Goal: Find specific page/section: Find specific page/section

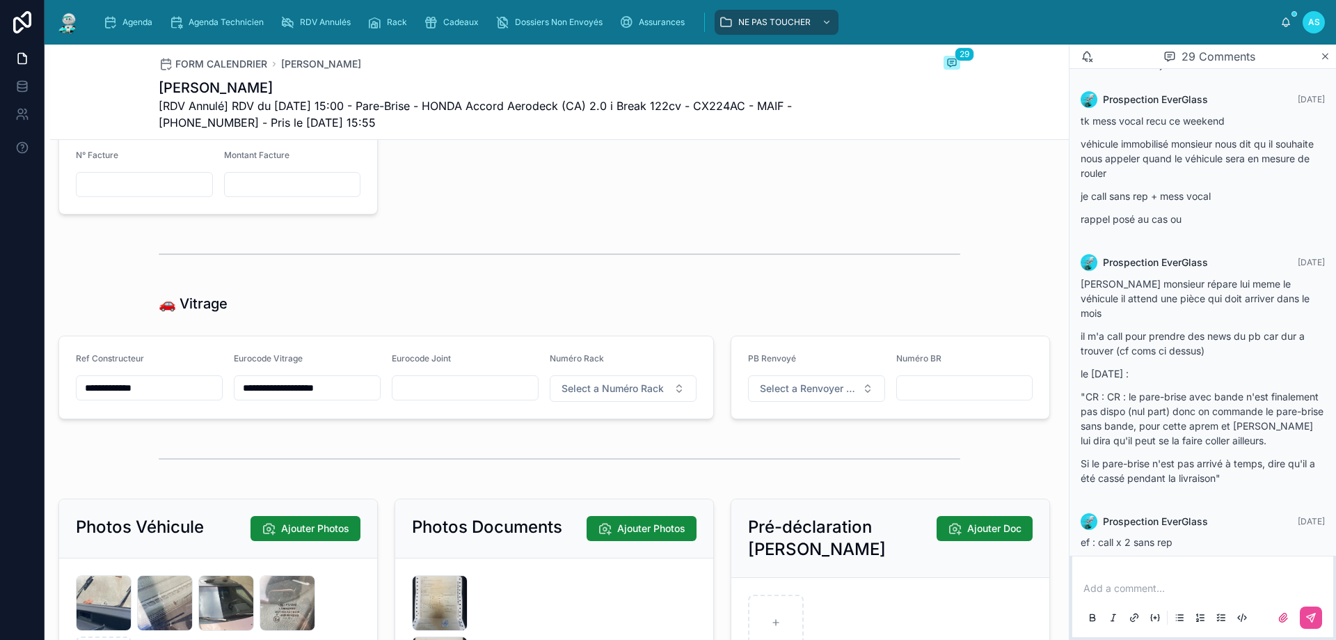
scroll to position [1670, 0]
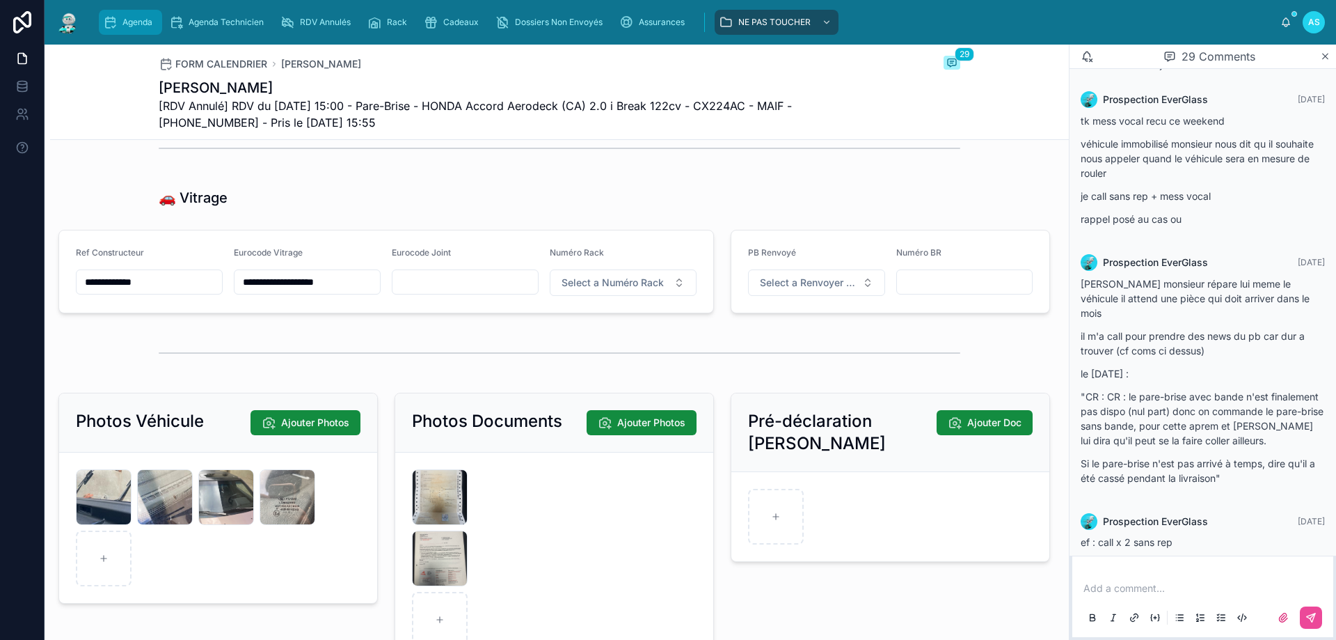
click at [138, 17] on span "Agenda" at bounding box center [137, 22] width 30 height 11
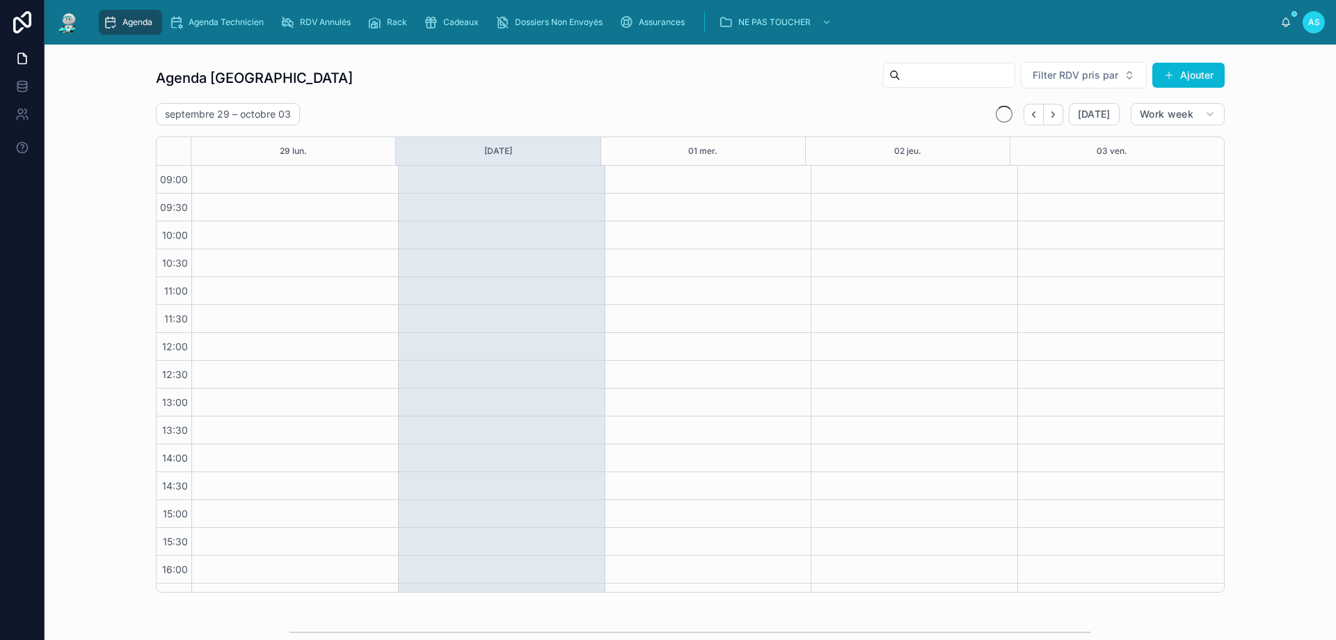
scroll to position [75, 0]
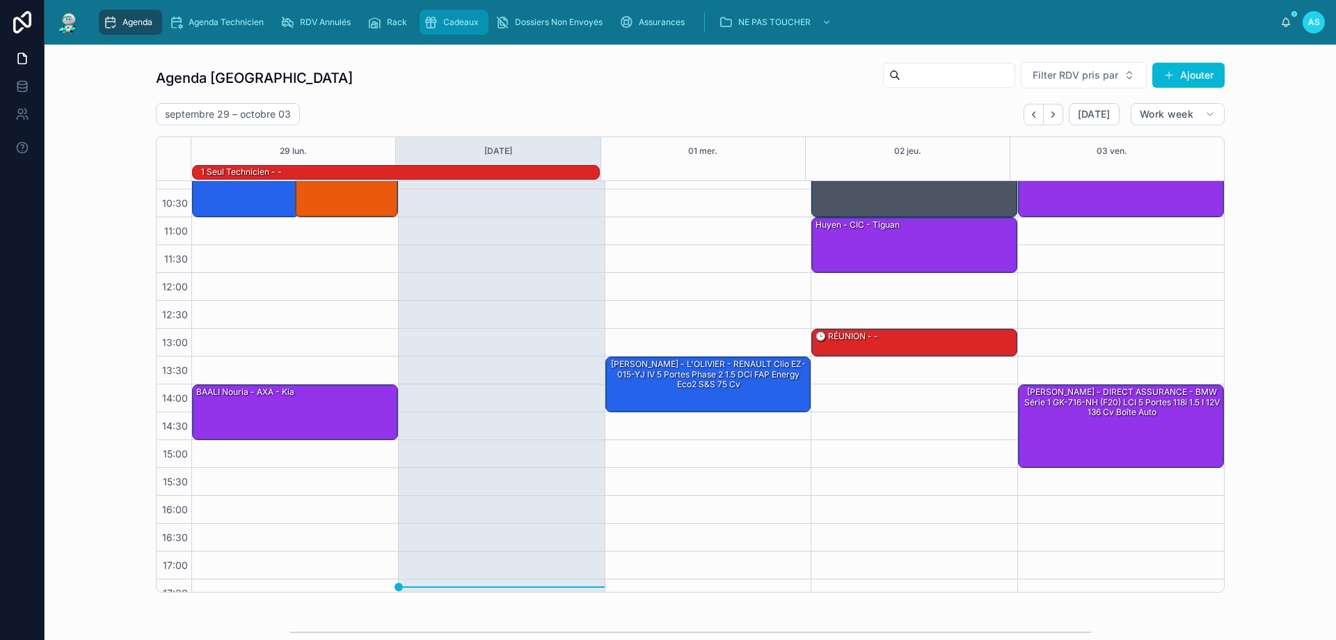
click at [460, 30] on div "Cadeaux" at bounding box center [454, 22] width 61 height 22
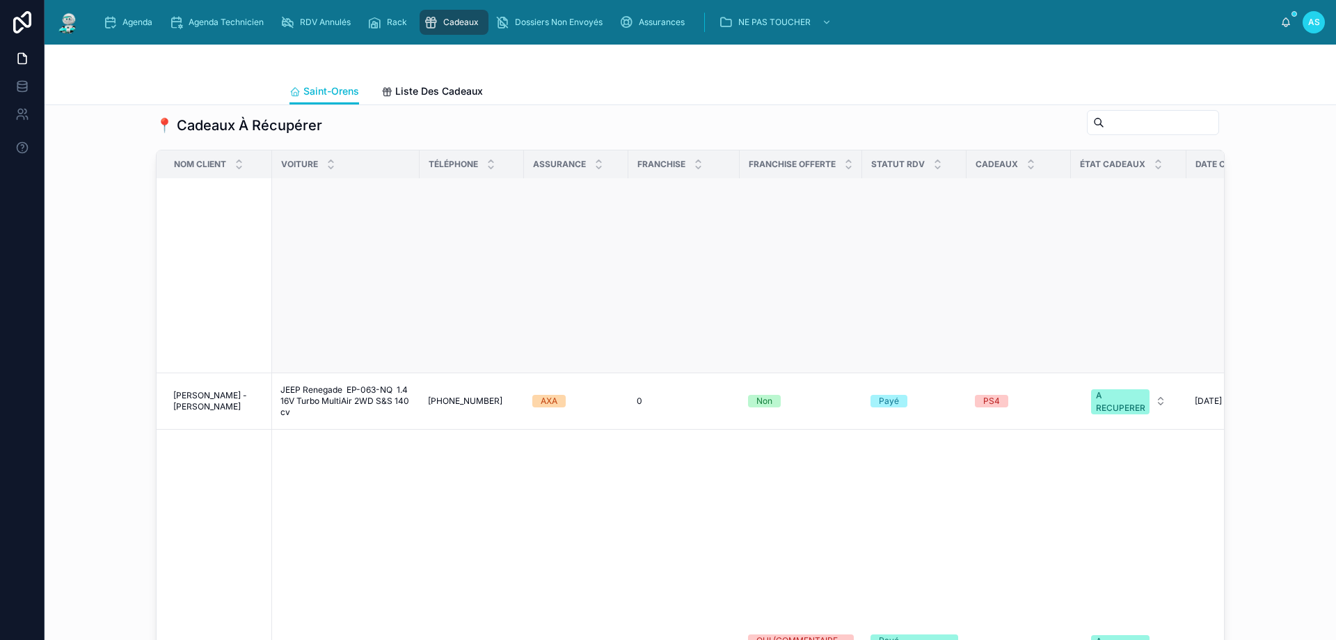
scroll to position [626, 0]
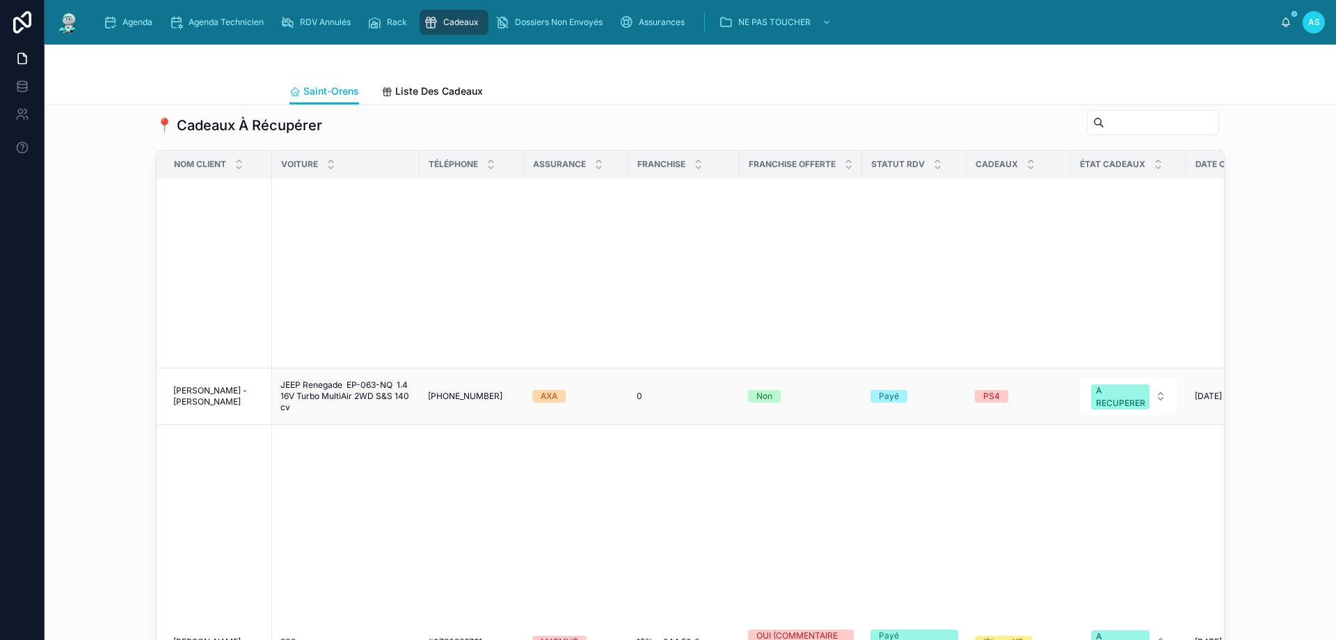
click at [210, 385] on span "[PERSON_NAME] - [PERSON_NAME]" at bounding box center [218, 396] width 90 height 22
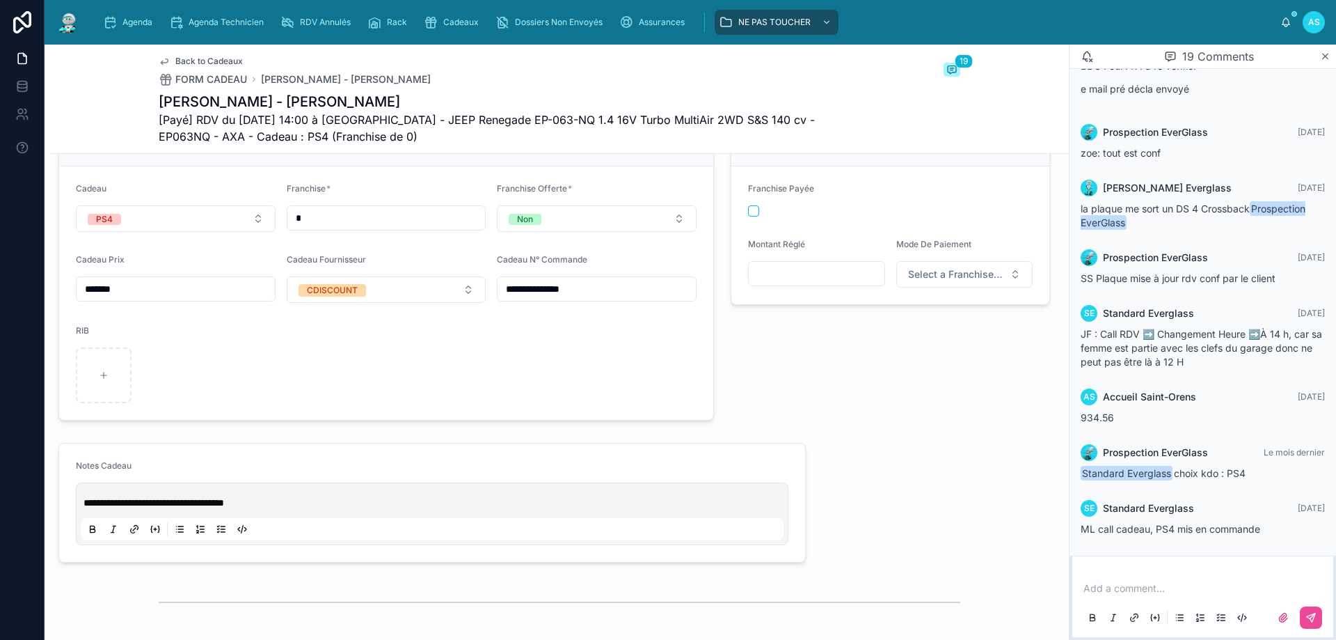
scroll to position [626, 0]
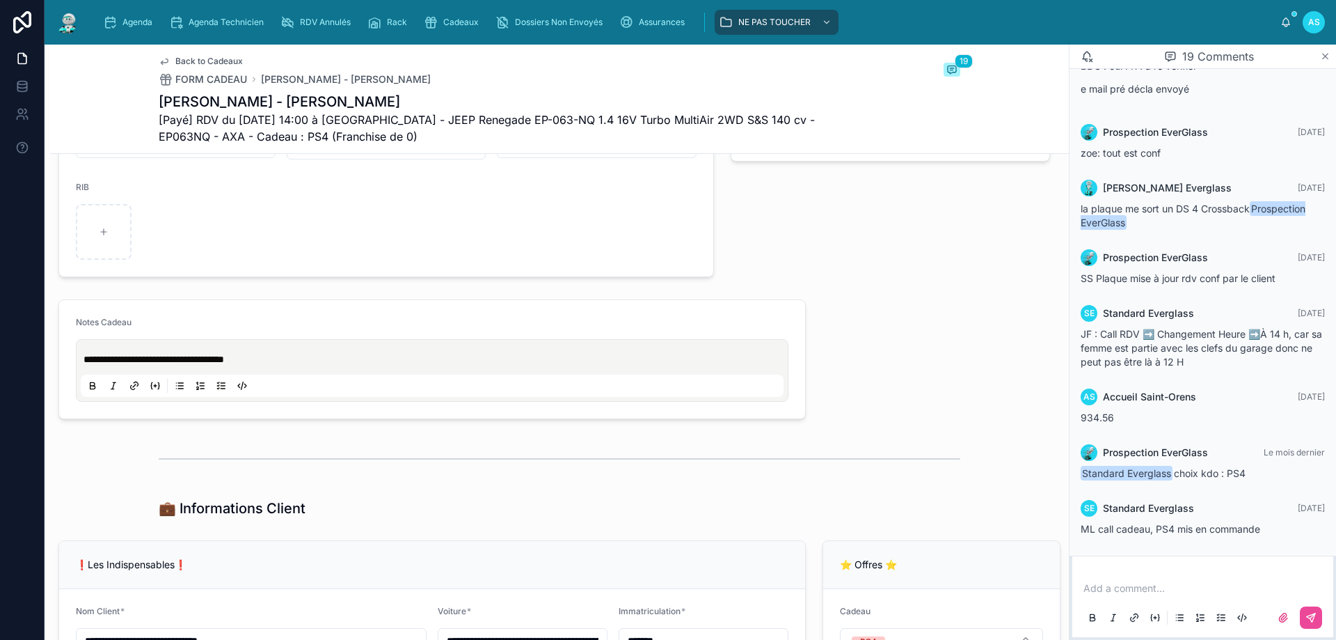
click at [1323, 55] on icon at bounding box center [1325, 56] width 10 height 11
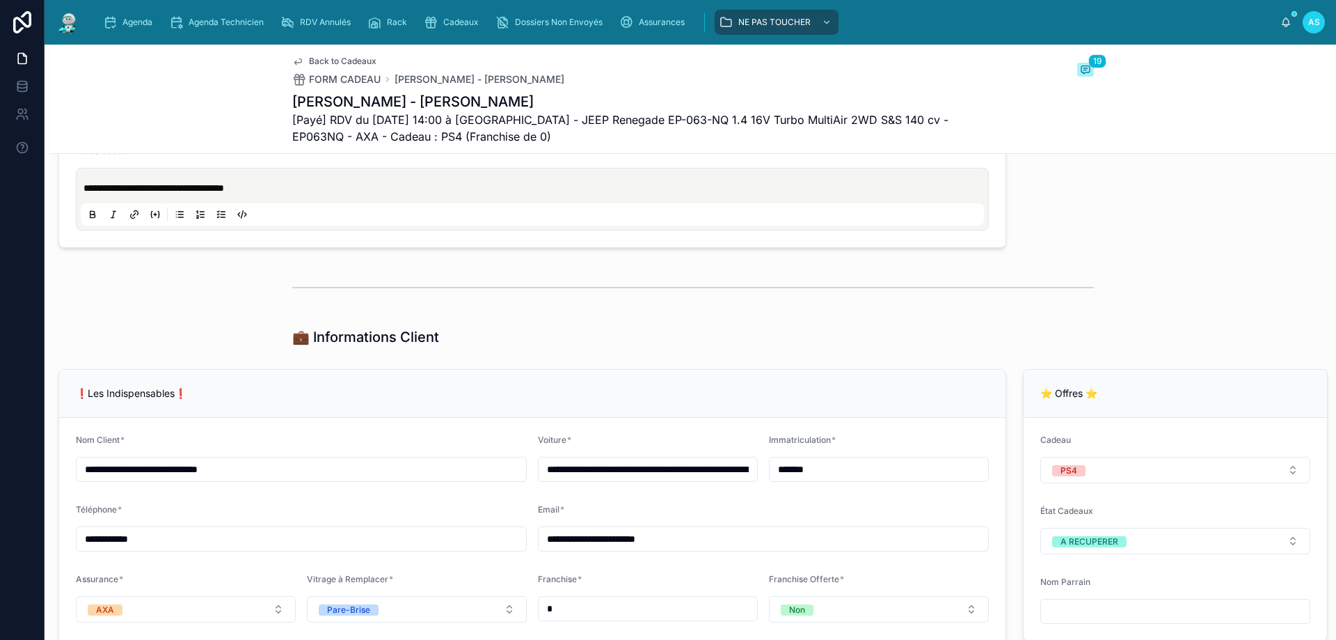
scroll to position [786, 0]
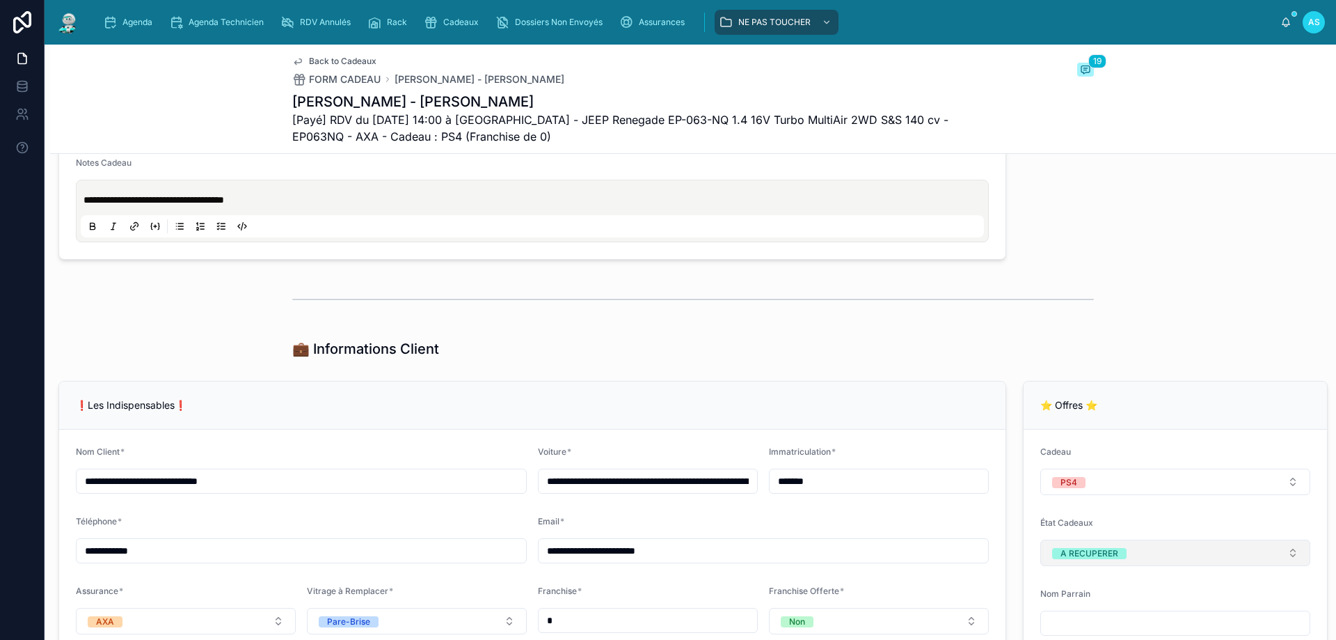
click at [1069, 554] on div "A RECUPERER" at bounding box center [1090, 553] width 58 height 11
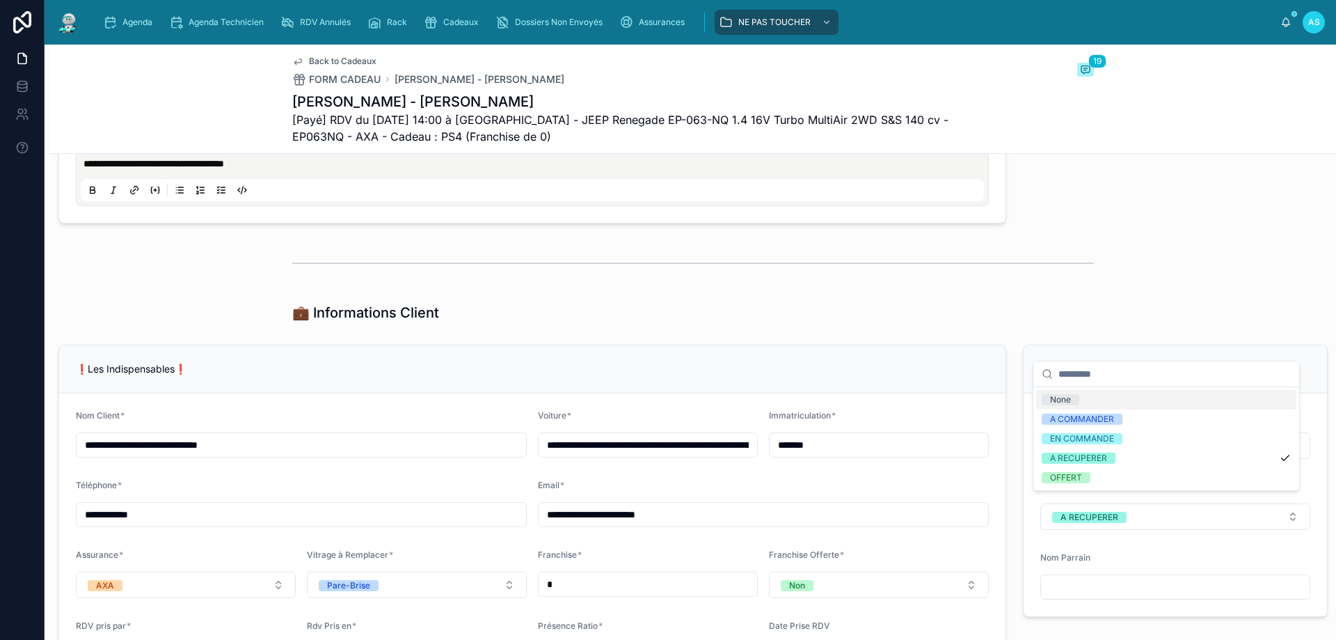
scroll to position [855, 0]
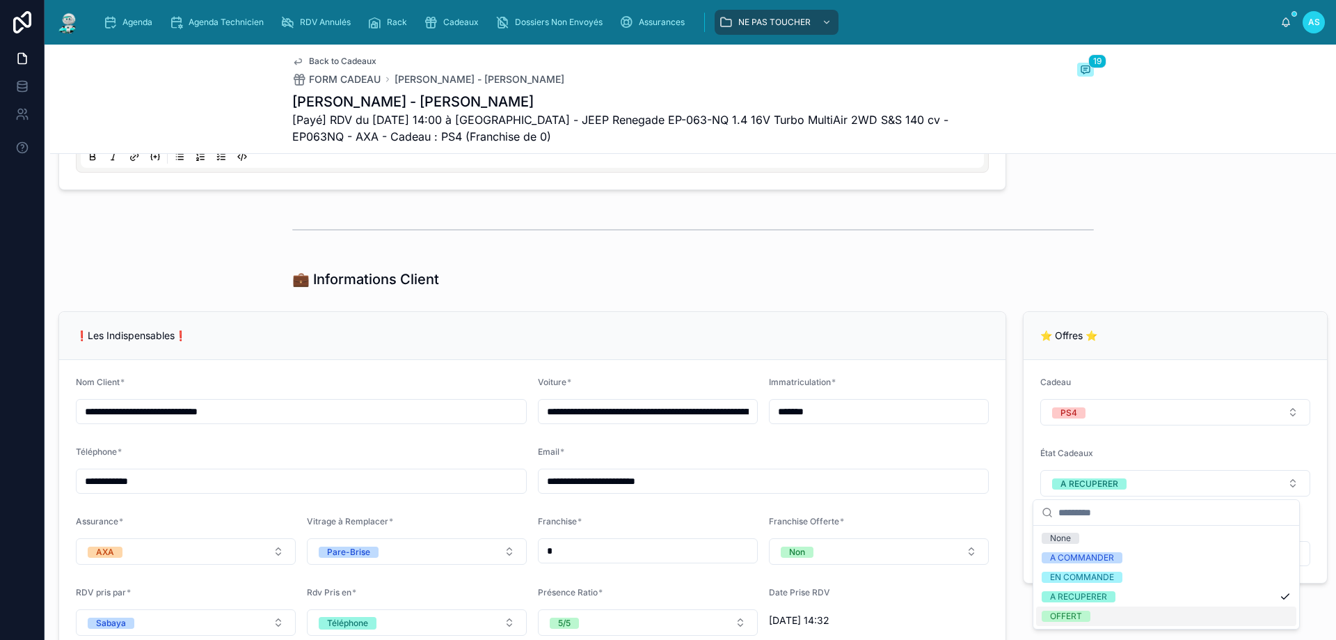
click at [1123, 610] on div "OFFERT" at bounding box center [1166, 615] width 260 height 19
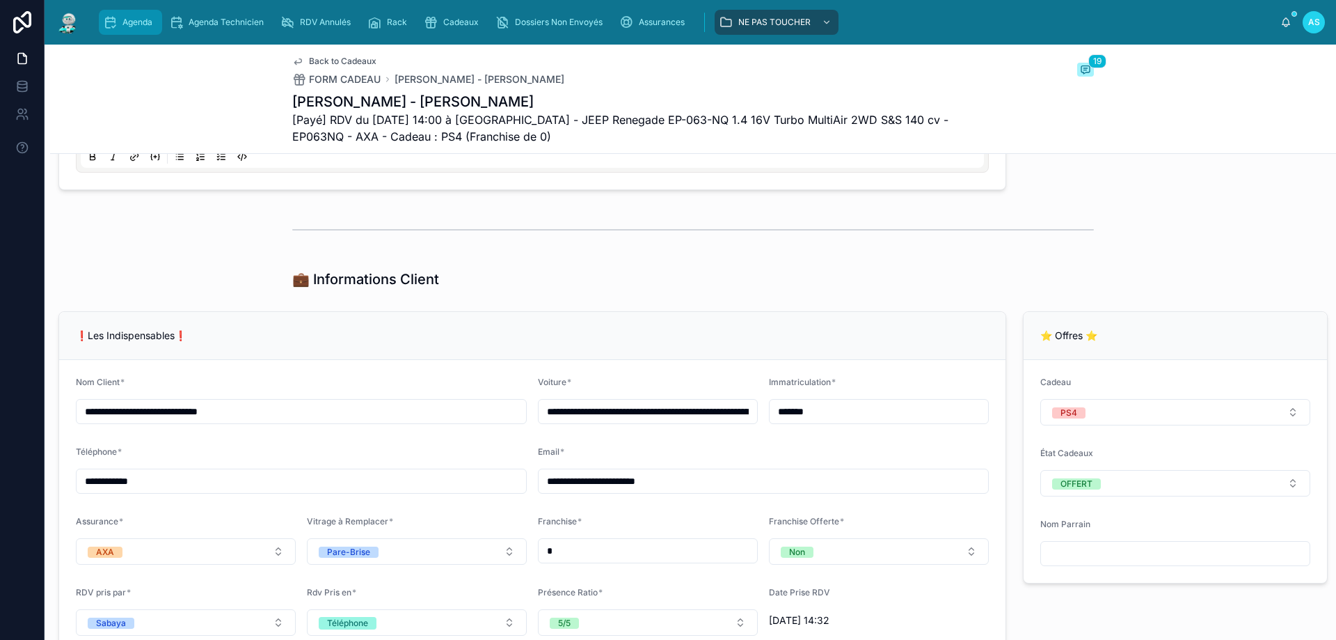
click at [130, 28] on div "Agenda" at bounding box center [130, 22] width 55 height 22
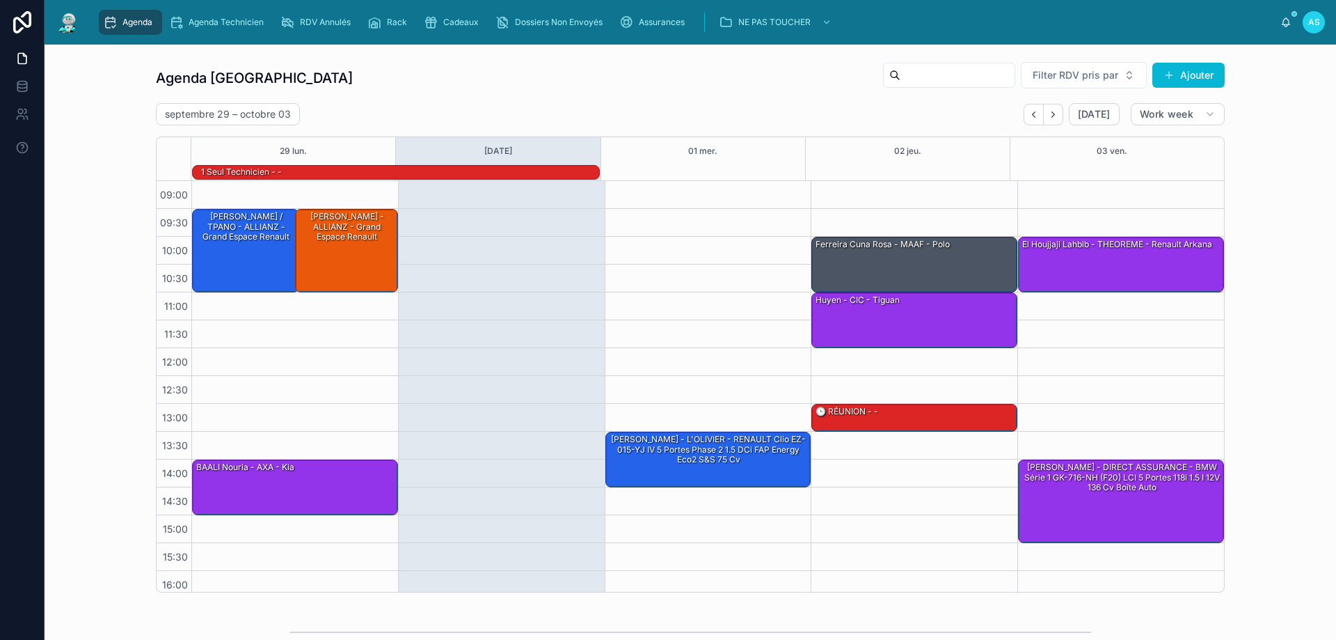
scroll to position [91, 0]
